Goal: Use online tool/utility

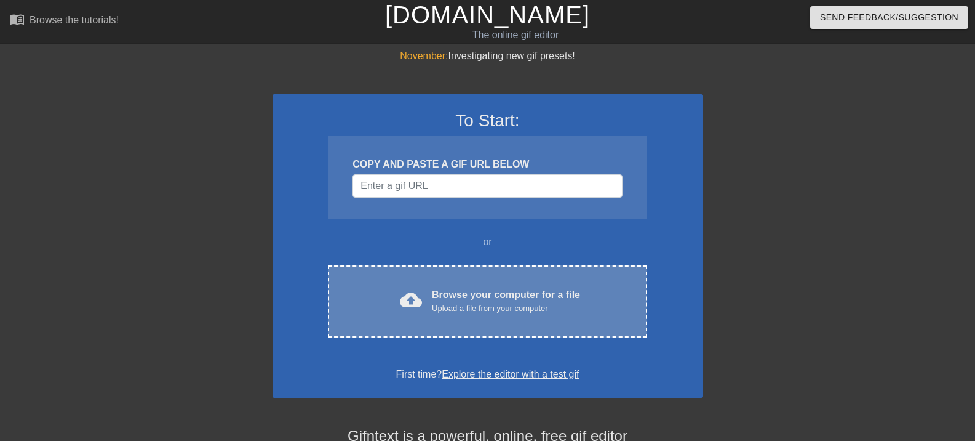
click at [487, 290] on div "Browse your computer for a file Upload a file from your computer" at bounding box center [506, 300] width 148 height 27
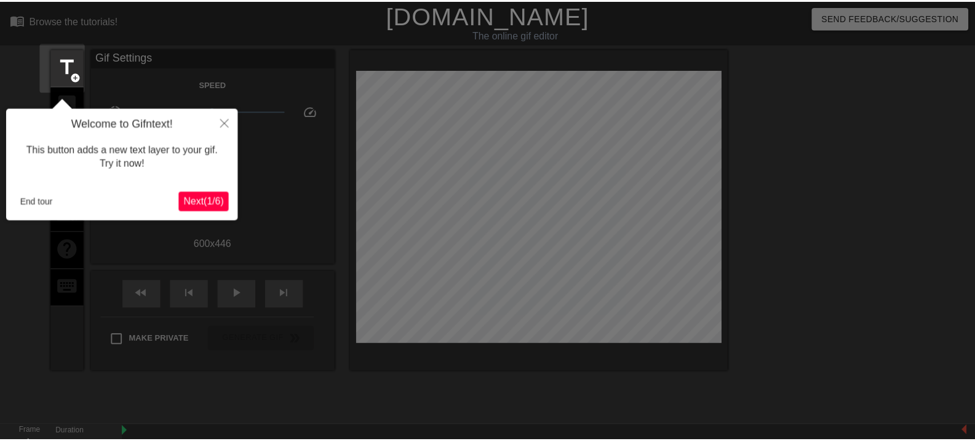
scroll to position [30, 0]
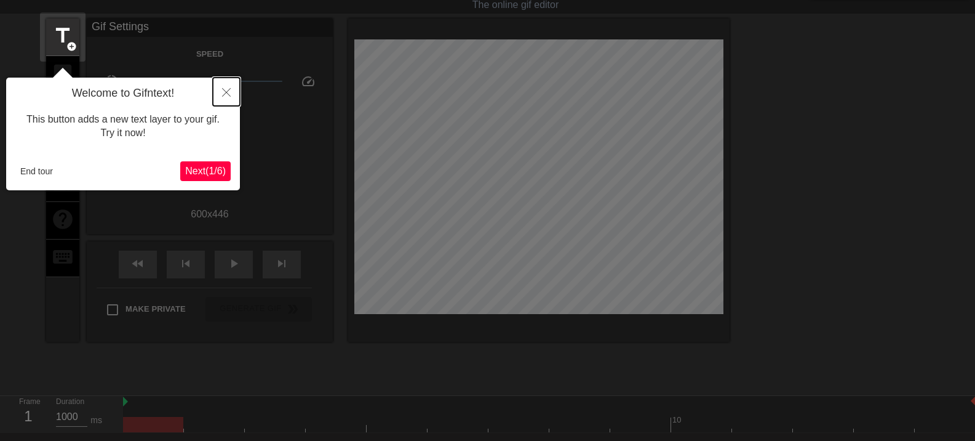
click at [236, 87] on button "Close" at bounding box center [226, 92] width 27 height 28
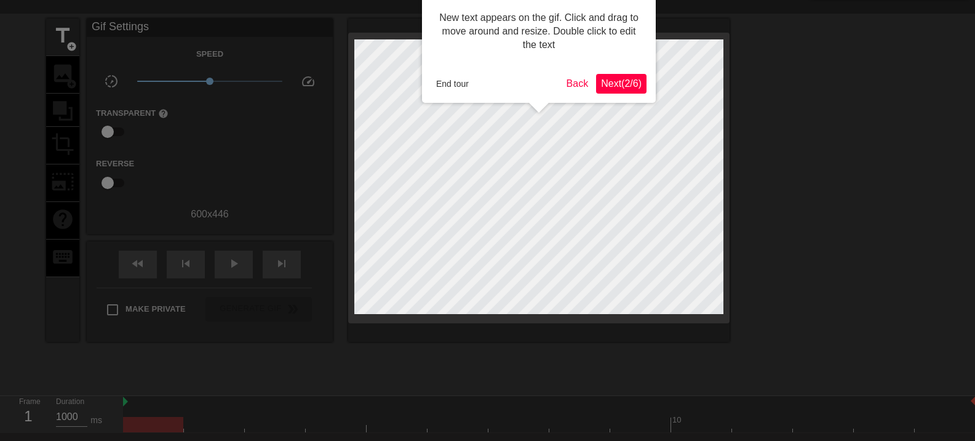
scroll to position [0, 0]
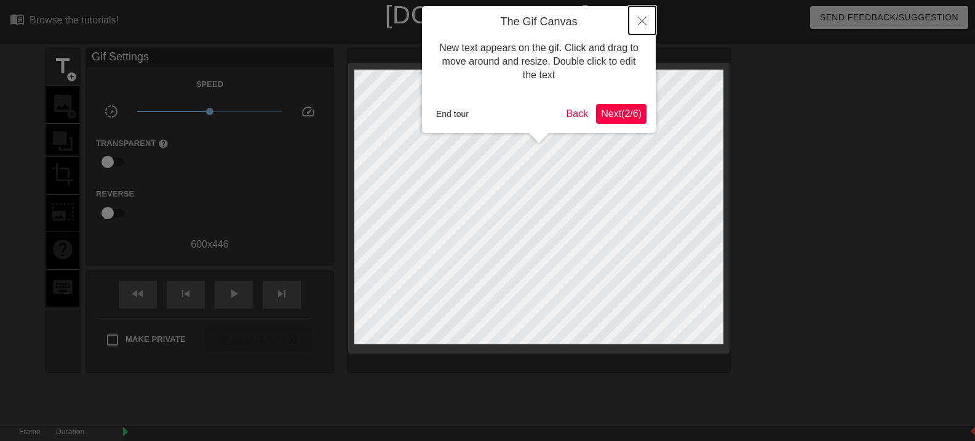
click at [641, 21] on icon "Close" at bounding box center [642, 21] width 9 height 9
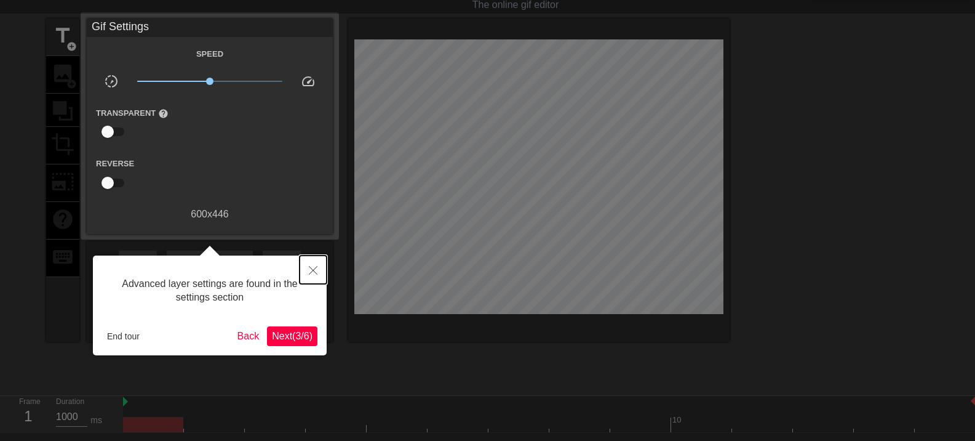
click at [320, 269] on button "Close" at bounding box center [313, 269] width 27 height 28
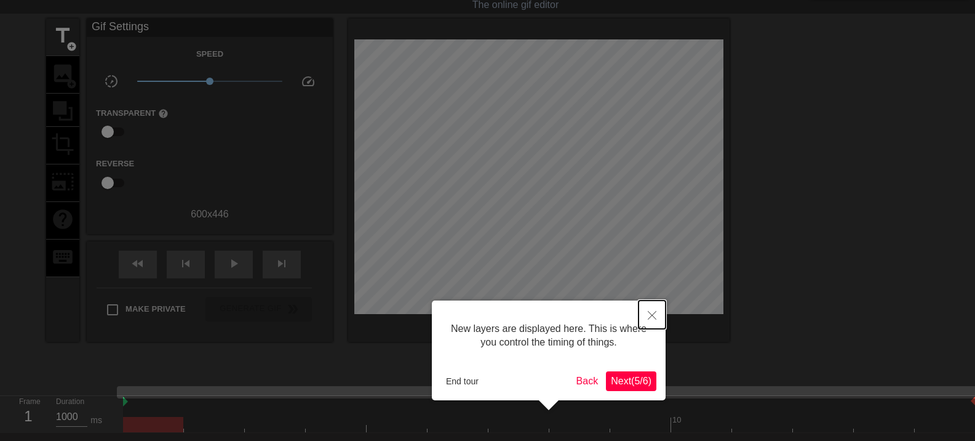
click at [652, 315] on icon "Close" at bounding box center [652, 315] width 9 height 9
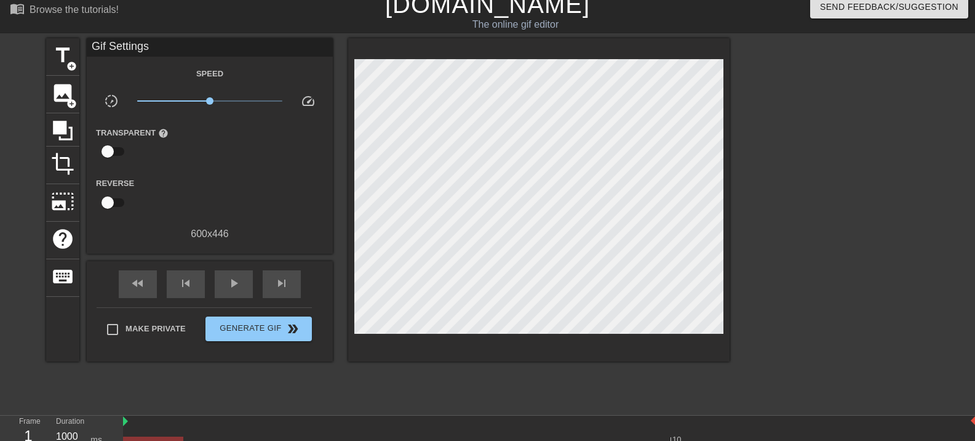
scroll to position [0, 0]
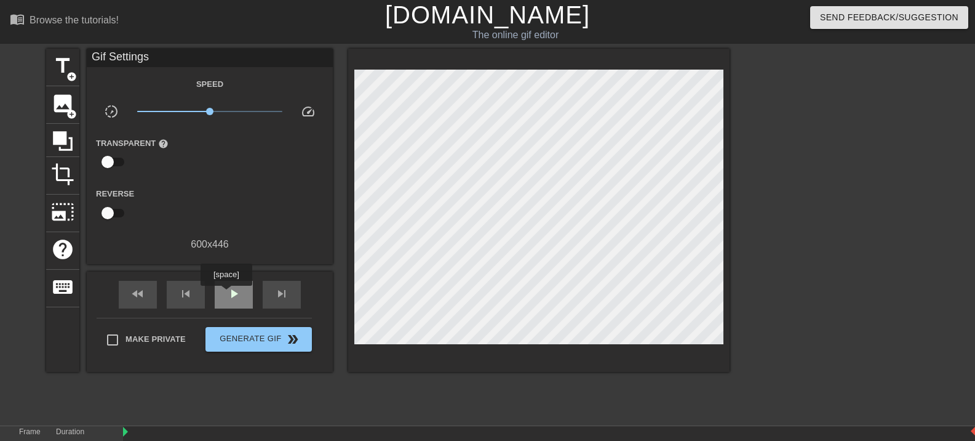
click at [226, 294] on div "play_arrow" at bounding box center [234, 295] width 38 height 28
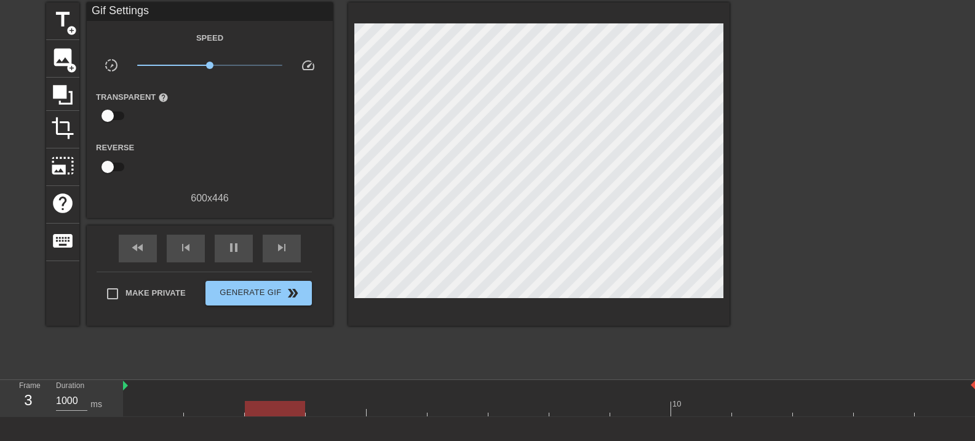
scroll to position [117, 0]
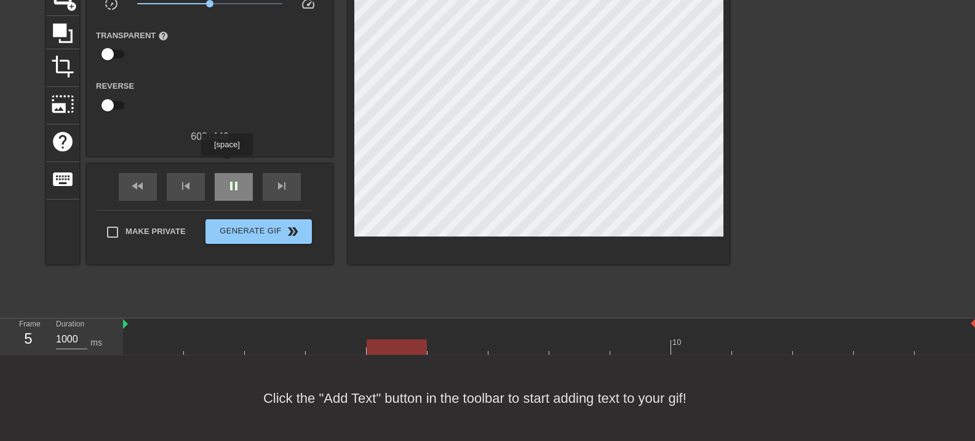
click at [226, 173] on div "pause" at bounding box center [234, 187] width 38 height 28
click at [153, 342] on div at bounding box center [549, 346] width 853 height 15
click at [146, 339] on div at bounding box center [153, 346] width 60 height 15
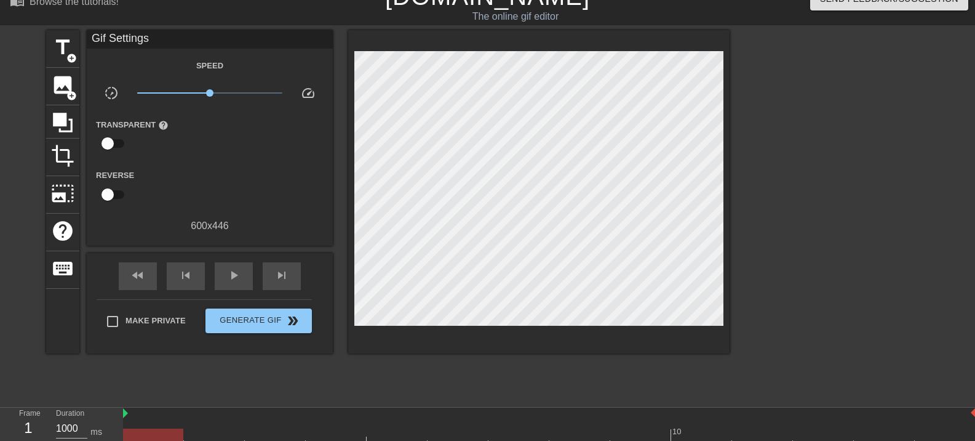
scroll to position [0, 0]
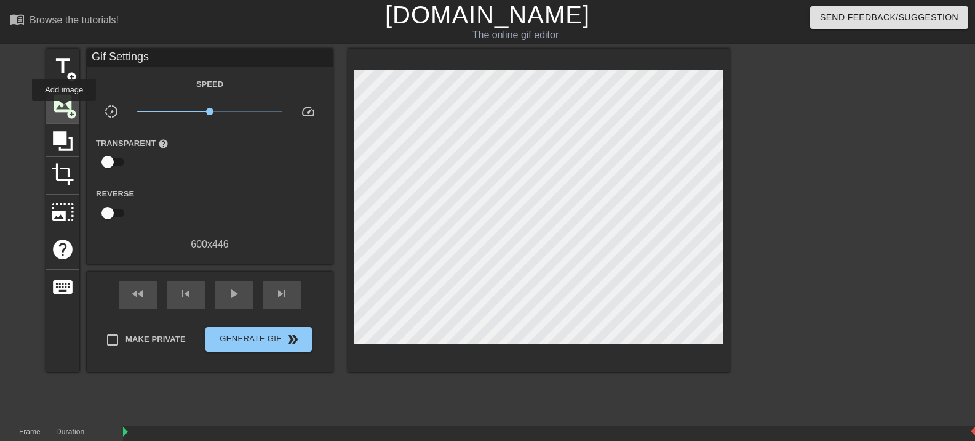
click at [64, 110] on span "image" at bounding box center [62, 103] width 23 height 23
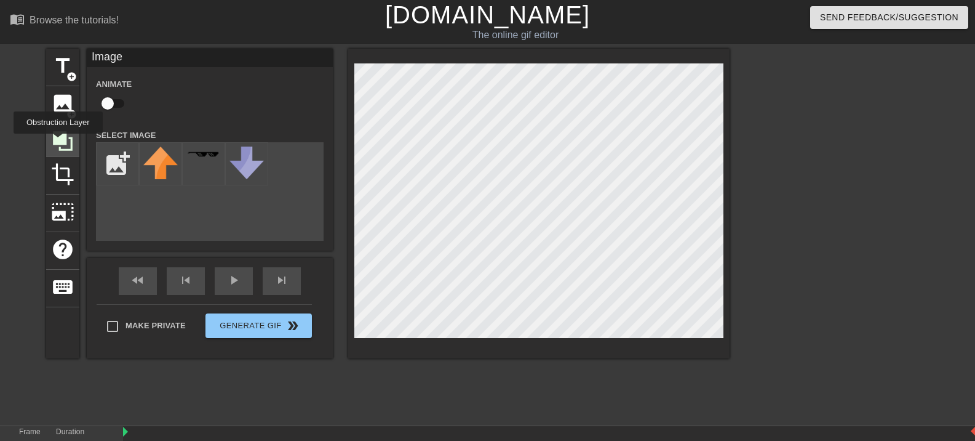
click at [58, 142] on icon at bounding box center [63, 141] width 20 height 20
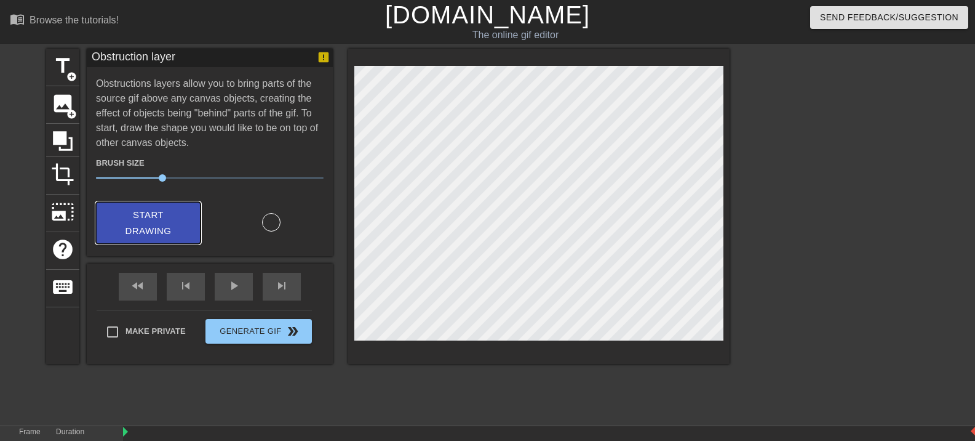
click at [153, 218] on span "Start Drawing" at bounding box center [148, 223] width 75 height 33
